Goal: Information Seeking & Learning: Check status

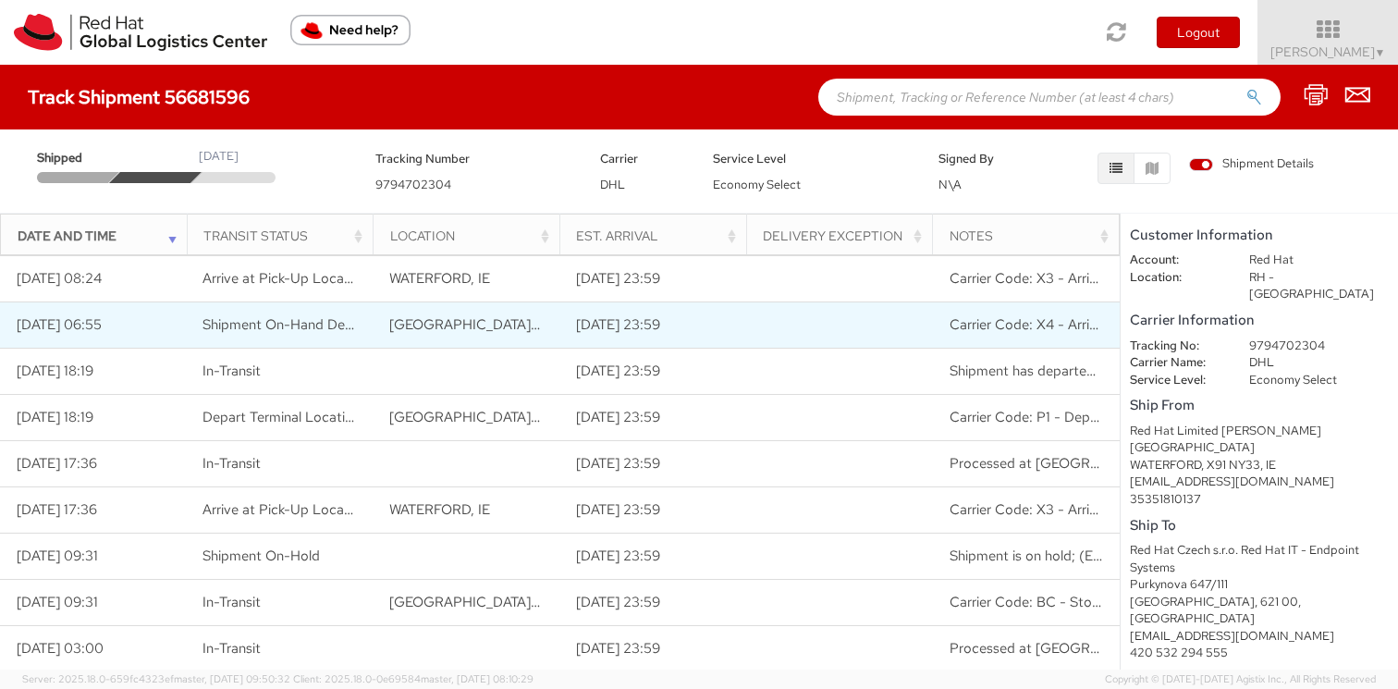
click at [318, 325] on span "Shipment On-Hand Destination" at bounding box center [300, 324] width 196 height 18
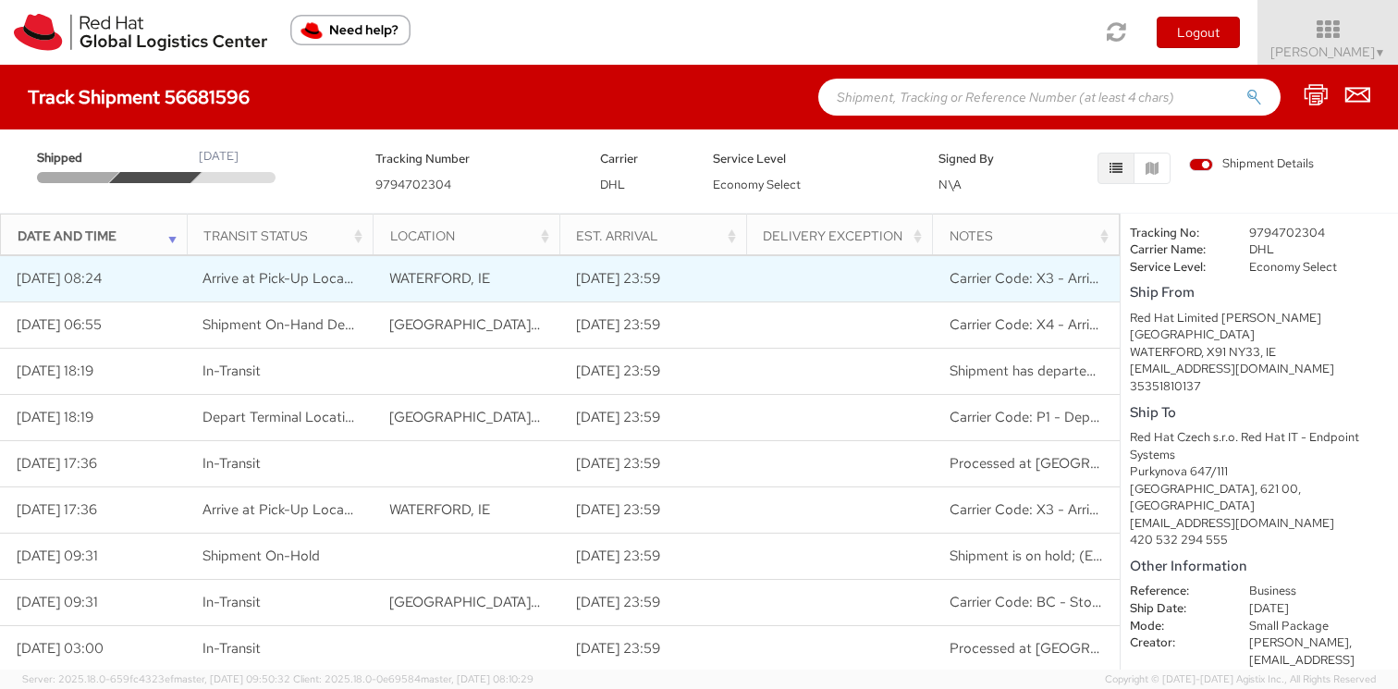
click at [1037, 274] on span "Carrier Code: X3 - Arrived at Pick-up Location" at bounding box center [1094, 278] width 289 height 18
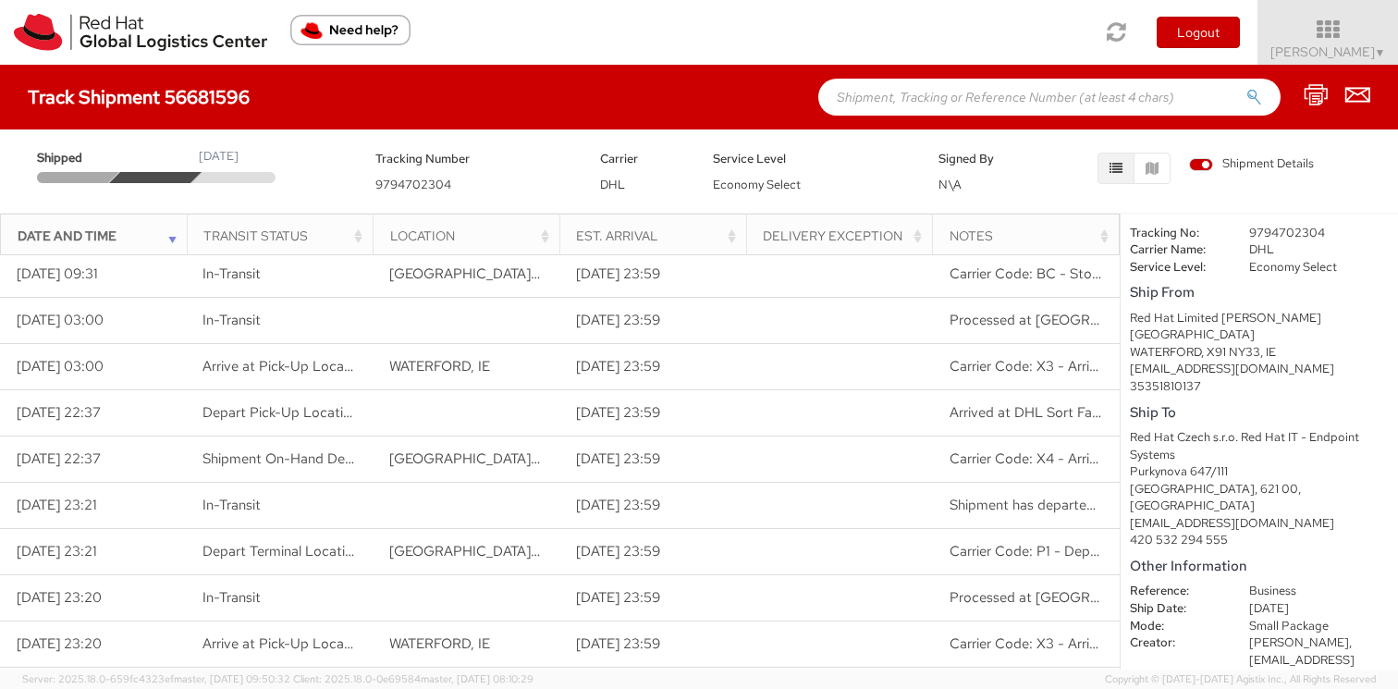
scroll to position [511, 0]
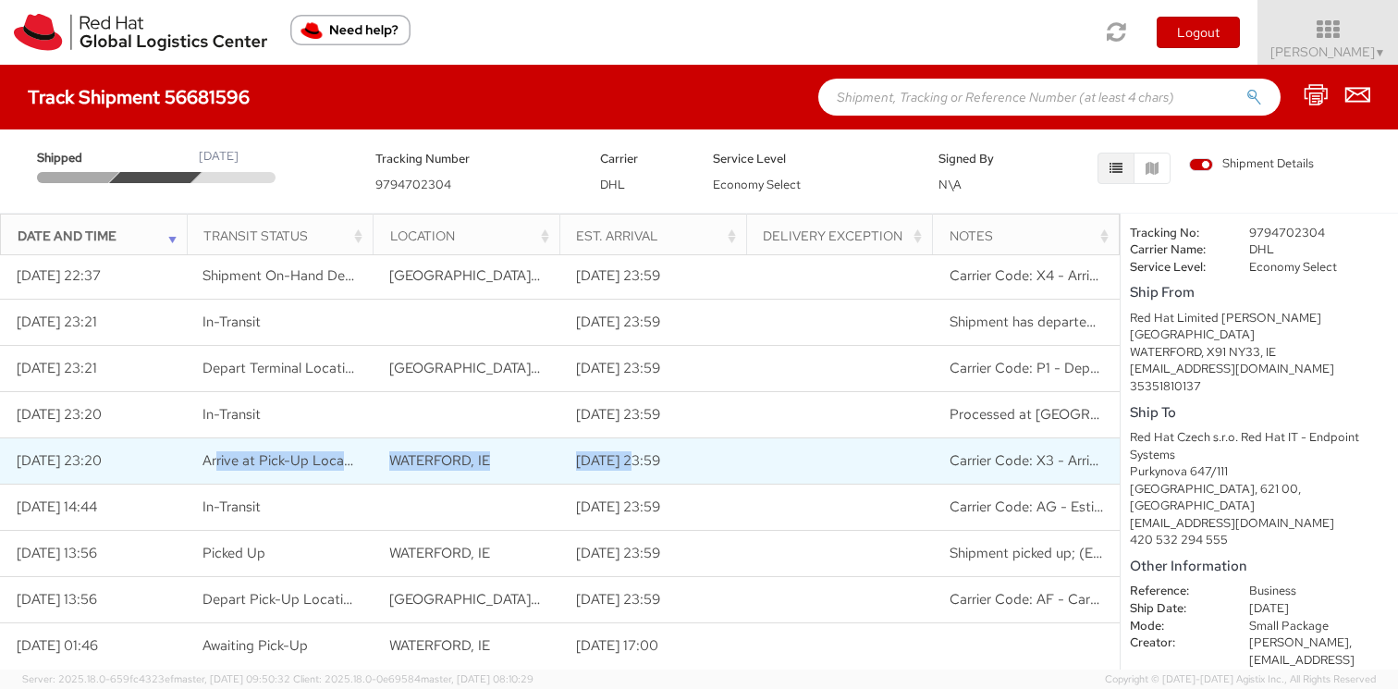
drag, startPoint x: 218, startPoint y: 460, endPoint x: 643, endPoint y: 454, distance: 424.4
click at [643, 454] on tr "[DATE] 23:20 Arrive at Pick-Up Location [GEOGRAPHIC_DATA], [GEOGRAPHIC_DATA] [D…" at bounding box center [560, 461] width 1120 height 46
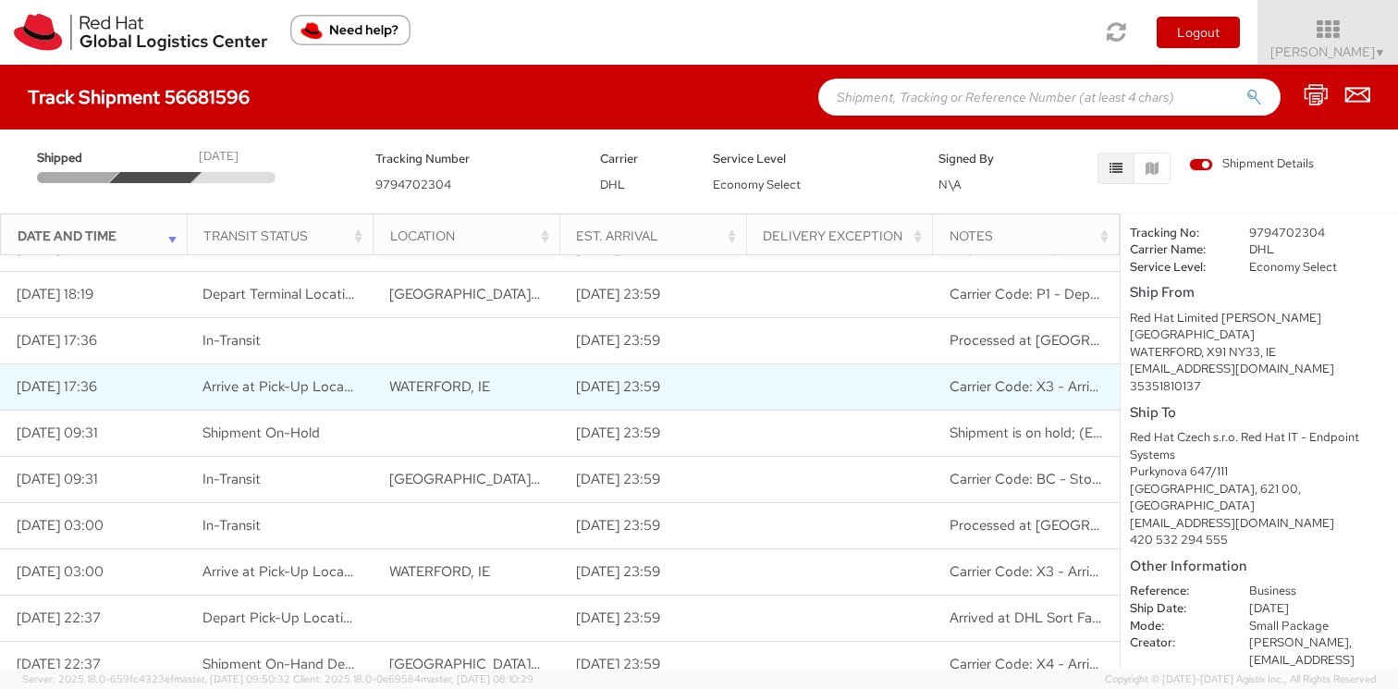
scroll to position [0, 0]
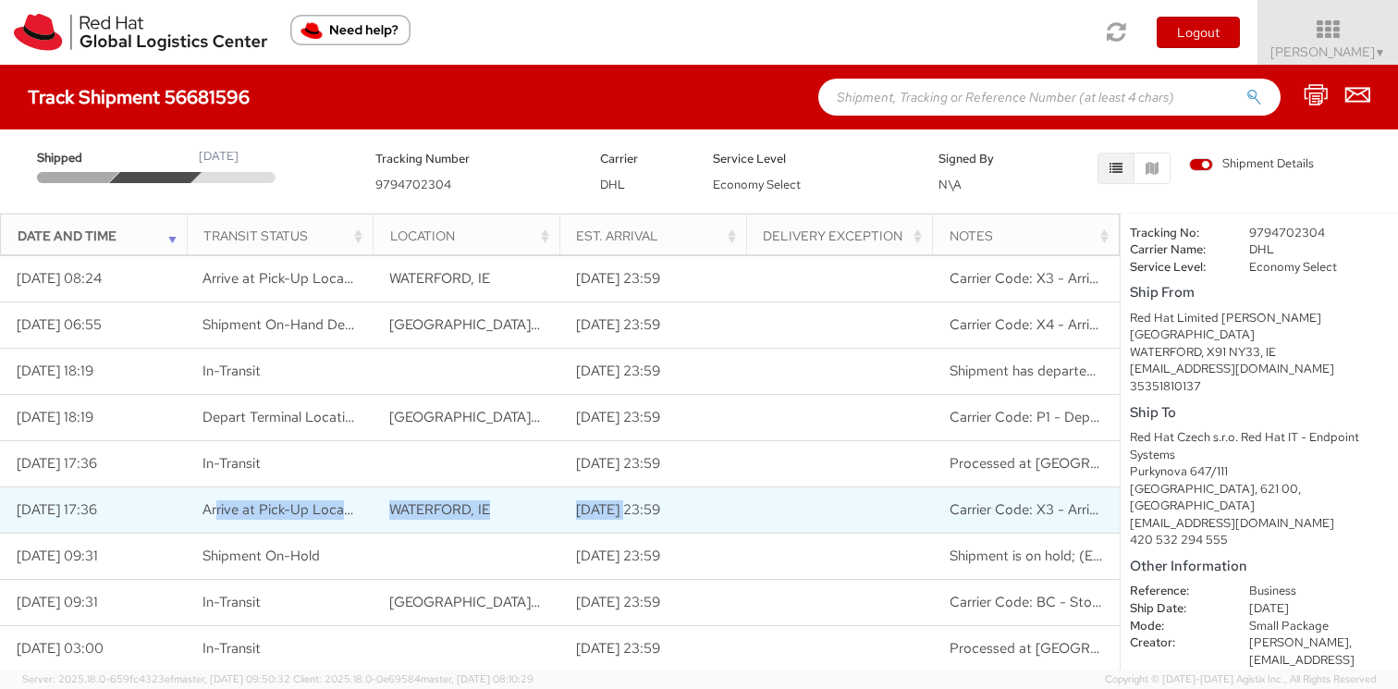
drag, startPoint x: 216, startPoint y: 509, endPoint x: 630, endPoint y: 511, distance: 413.3
click at [630, 511] on tr "[DATE] 17:36 Arrive at Pick-Up Location [GEOGRAPHIC_DATA], [GEOGRAPHIC_DATA] [D…" at bounding box center [560, 510] width 1120 height 46
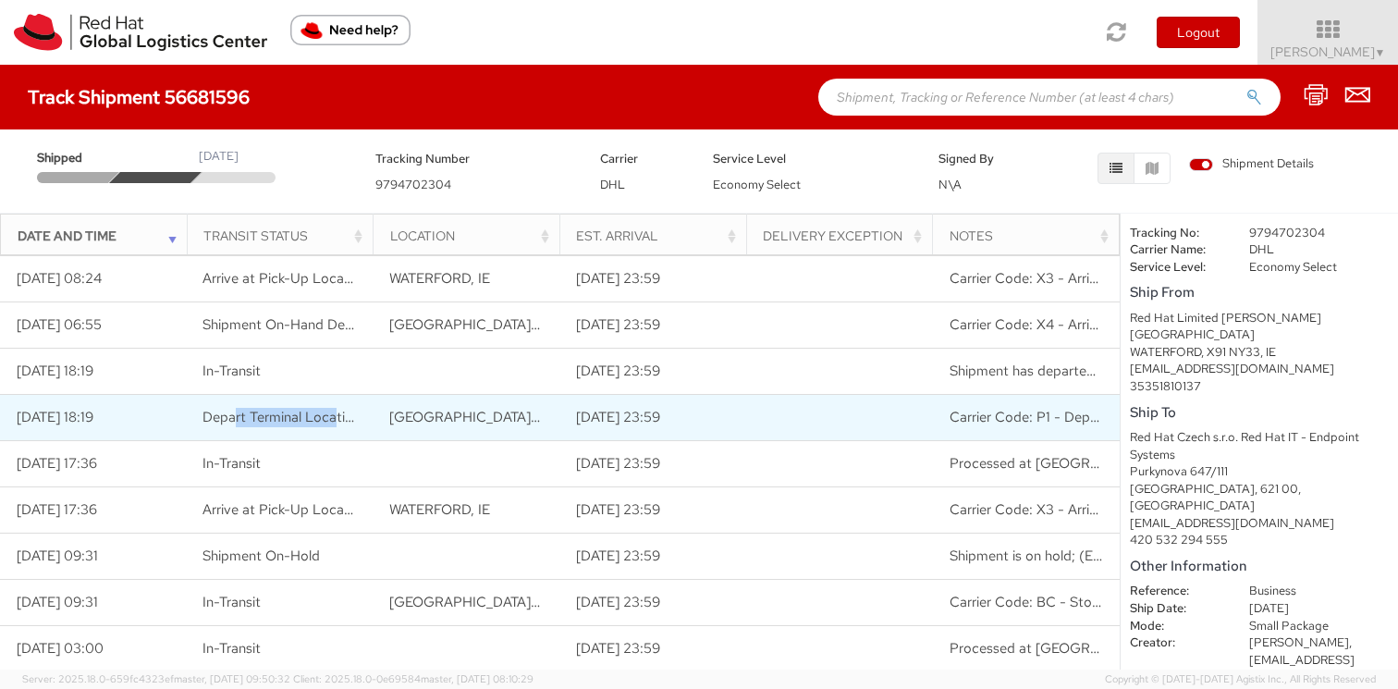
drag, startPoint x: 238, startPoint y: 412, endPoint x: 337, endPoint y: 412, distance: 98.9
click at [337, 412] on span "Depart Terminal Location" at bounding box center [281, 417] width 158 height 18
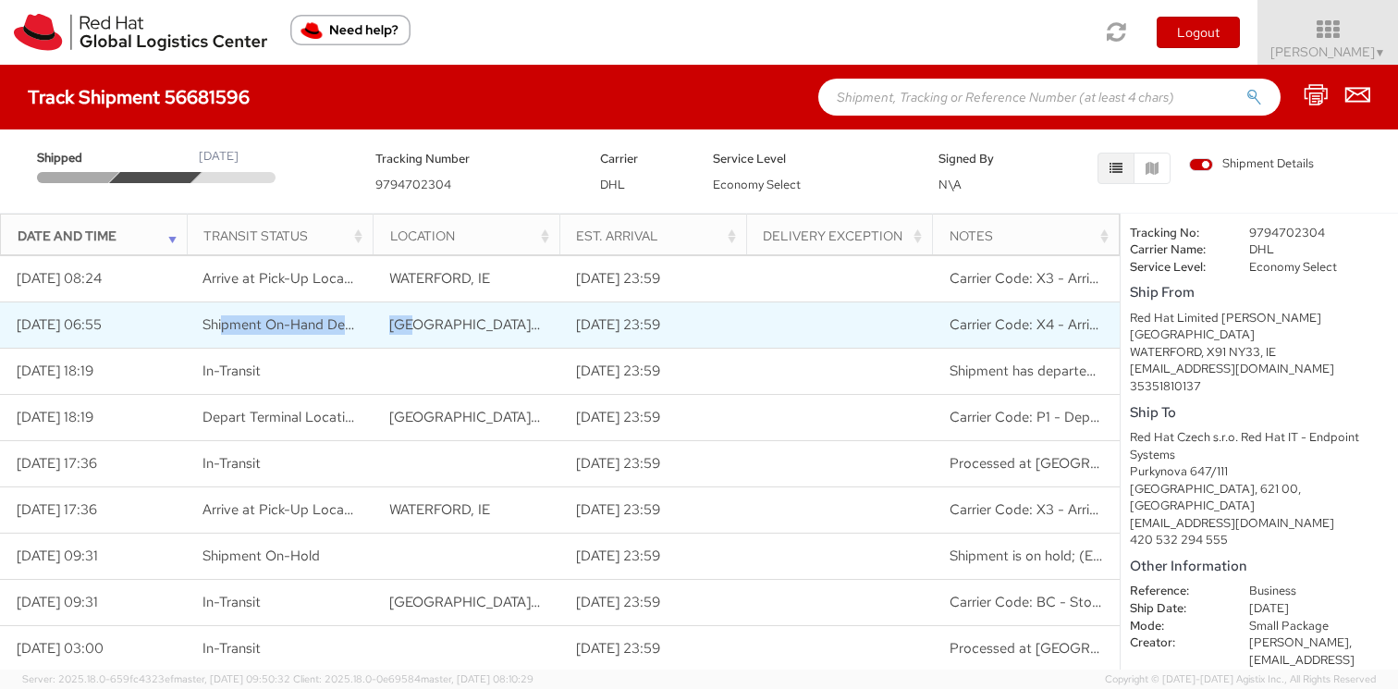
drag, startPoint x: 225, startPoint y: 328, endPoint x: 410, endPoint y: 325, distance: 184.9
click at [410, 325] on tr "[DATE] 06:55 Shipment On-Hand Destination [GEOGRAPHIC_DATA], [GEOGRAPHIC_DATA] …" at bounding box center [560, 325] width 1120 height 46
